Goal: Navigation & Orientation: Find specific page/section

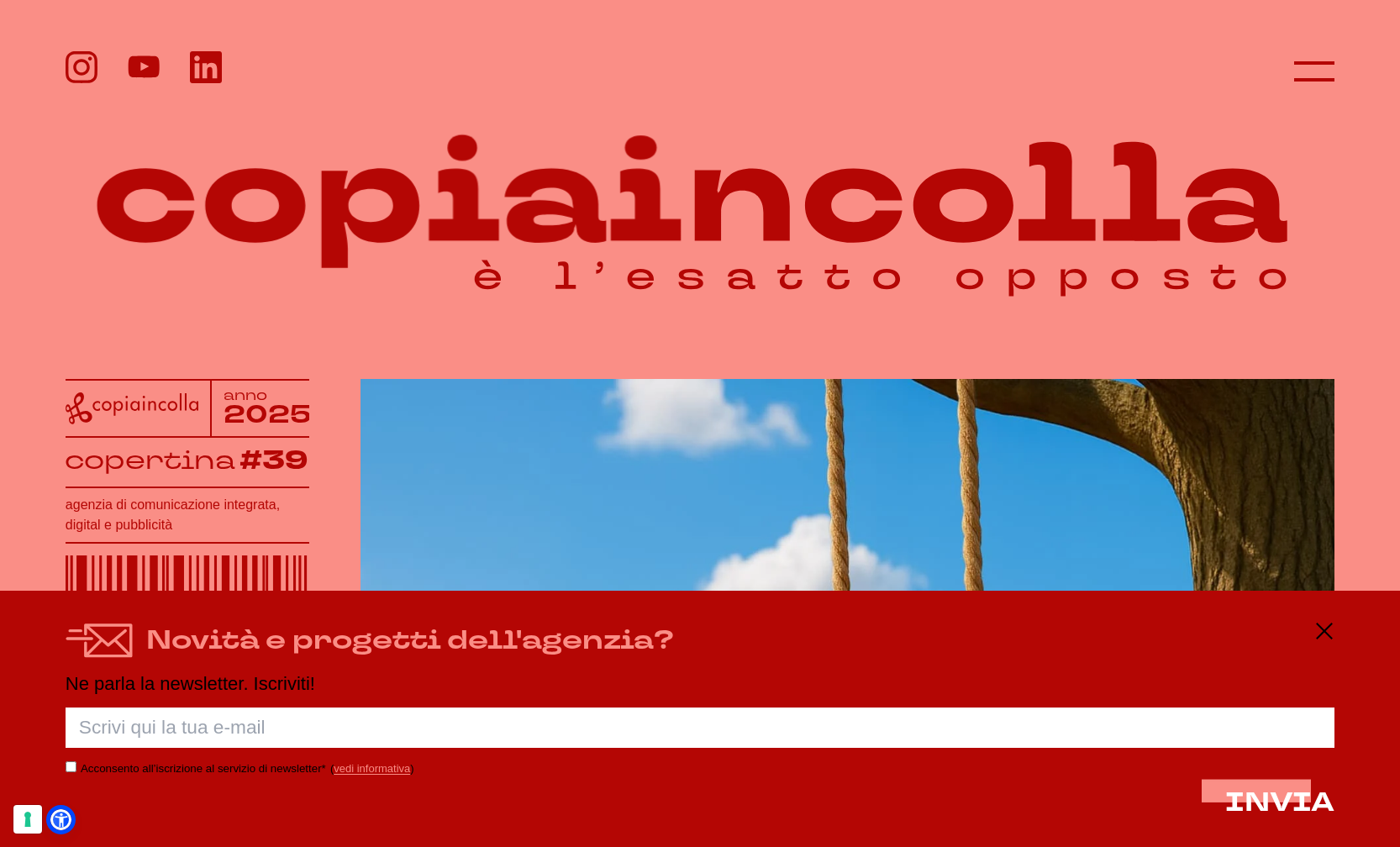
click at [1325, 627] on icon at bounding box center [1324, 631] width 20 height 20
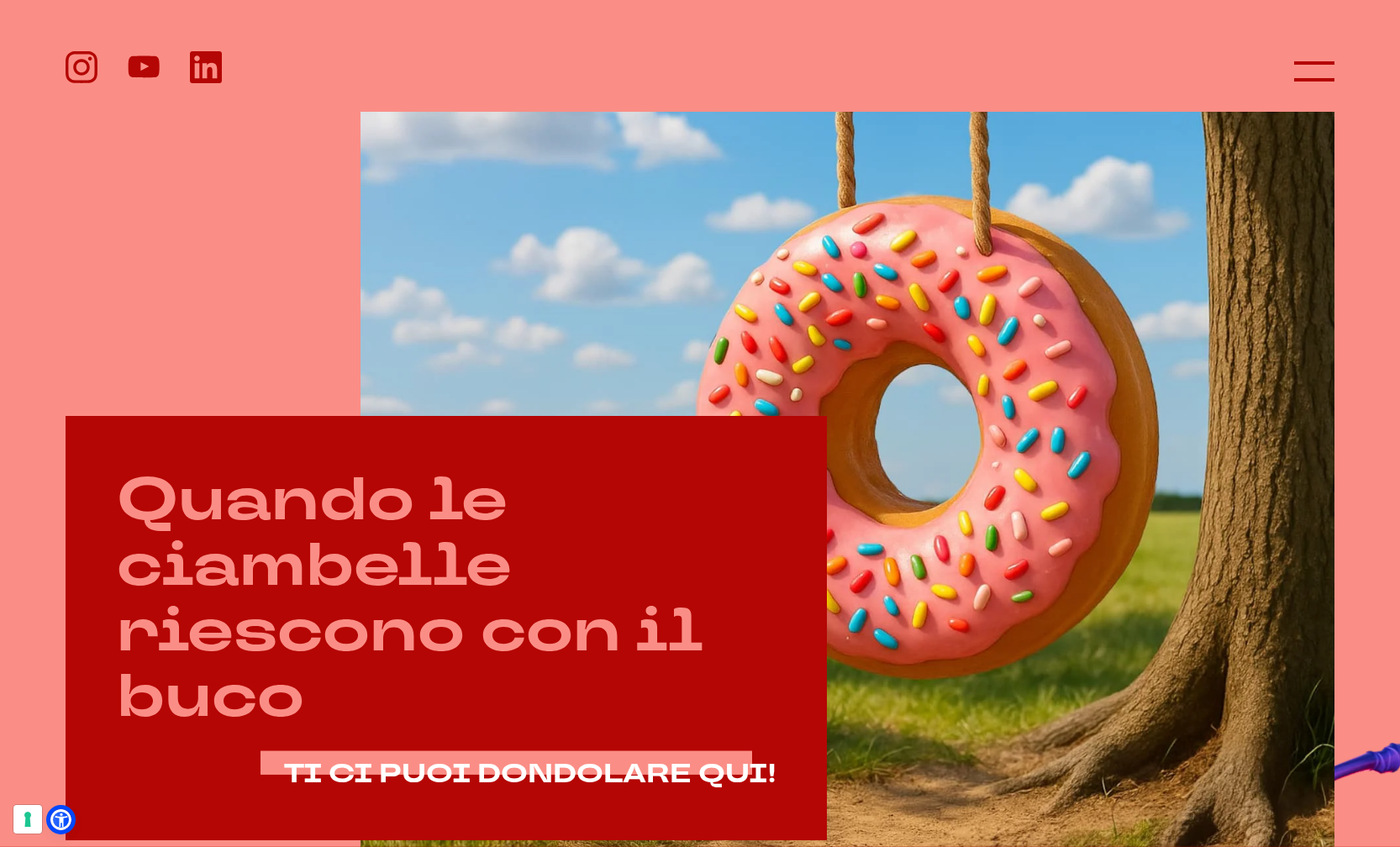
scroll to position [580, 0]
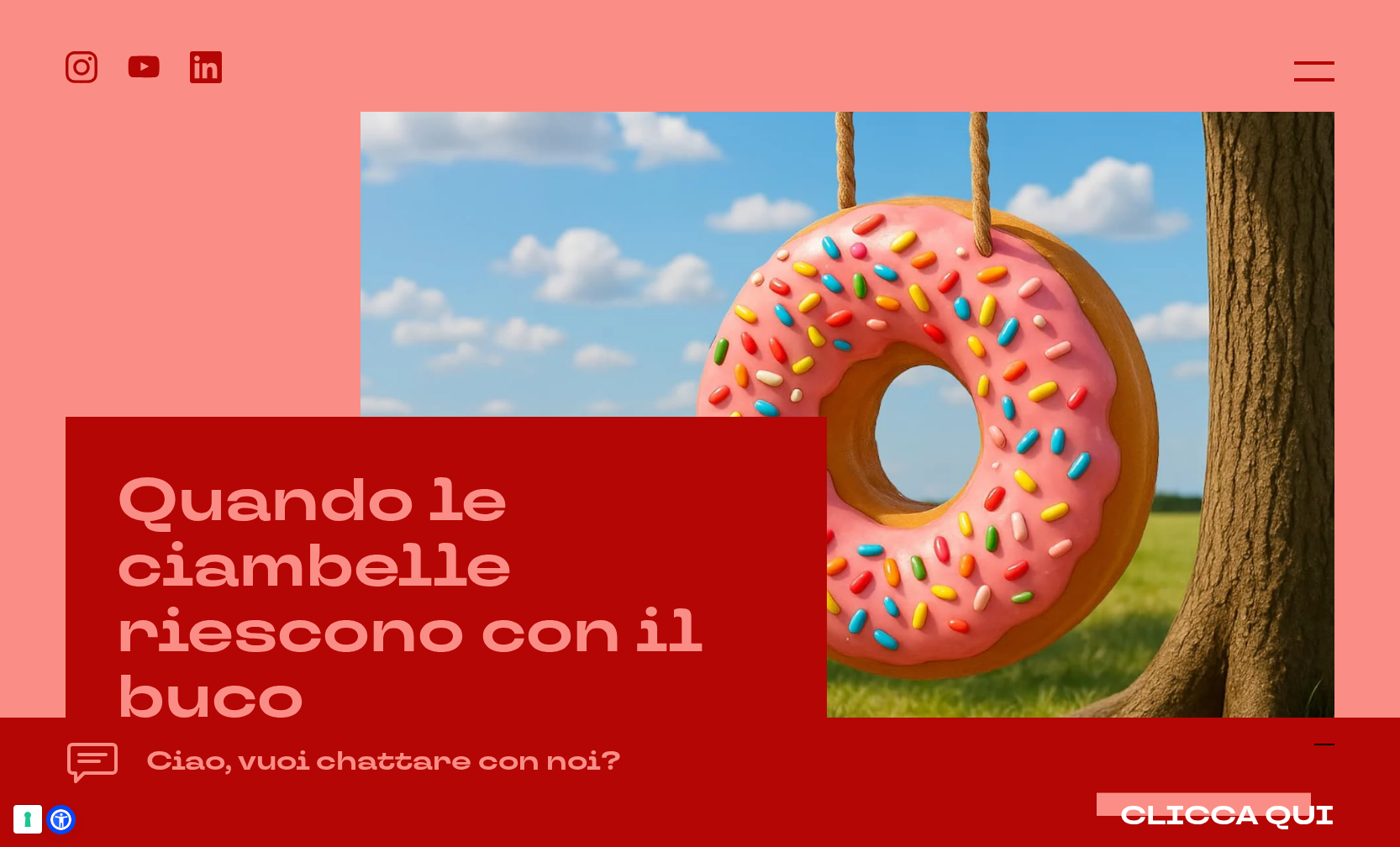
click at [1331, 742] on icon at bounding box center [1324, 744] width 20 height 20
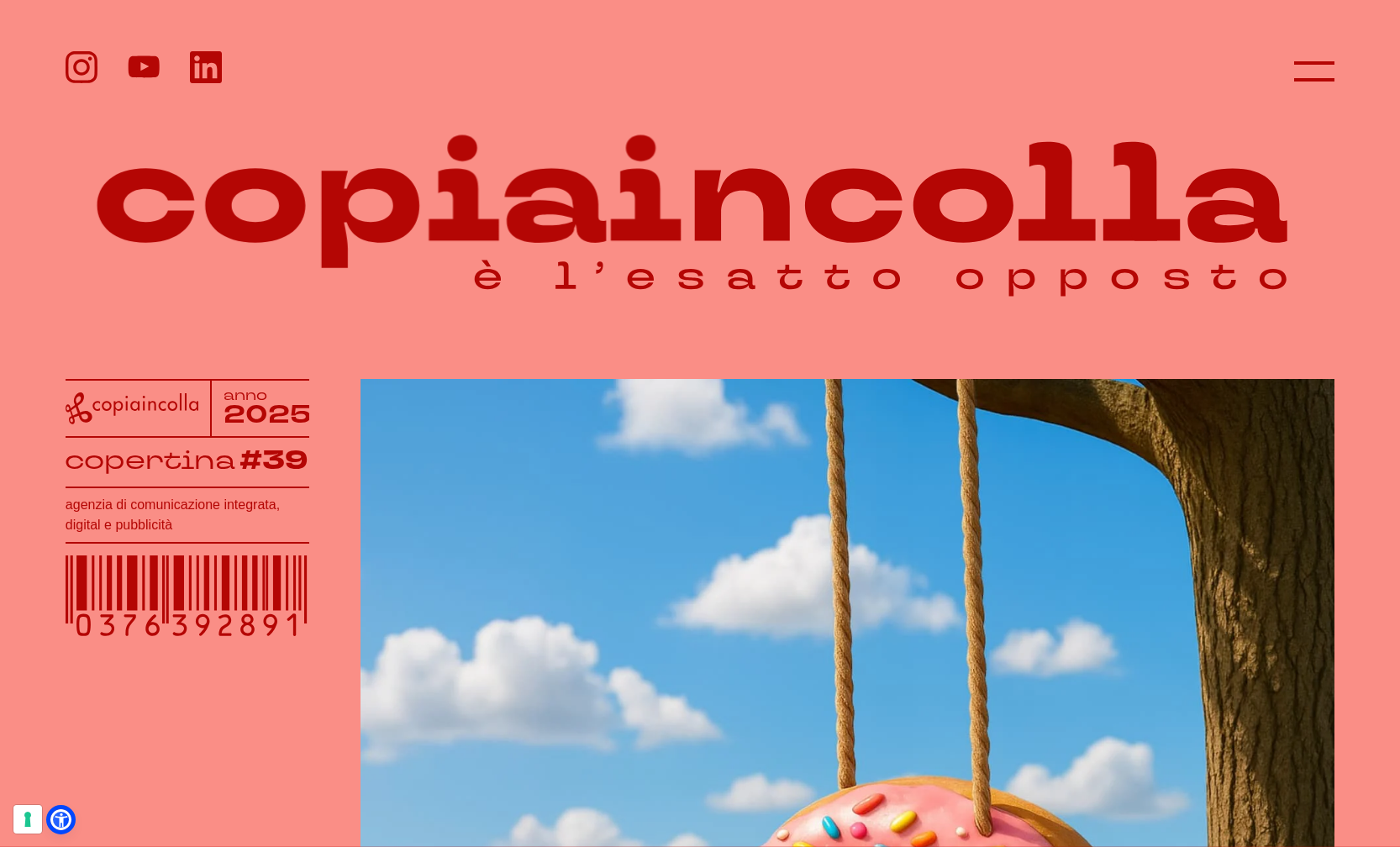
scroll to position [0, 0]
drag, startPoint x: 233, startPoint y: 583, endPoint x: 204, endPoint y: 689, distance: 109.9
click at [1337, 71] on header at bounding box center [700, 56] width 1400 height 112
click at [1314, 77] on line at bounding box center [1314, 71] width 0 height 40
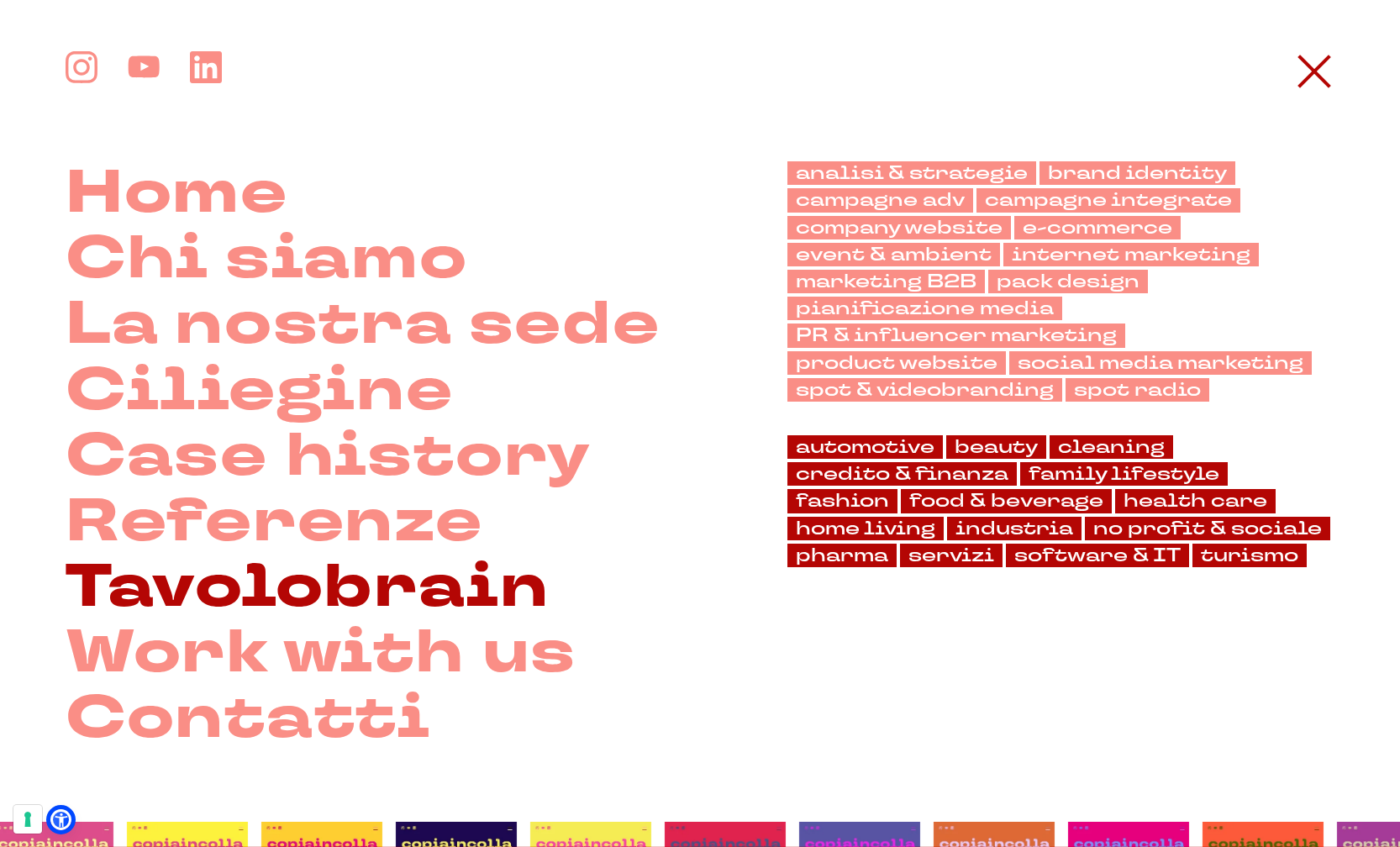
click at [320, 595] on link "Tavolobrain" at bounding box center [307, 588] width 484 height 66
